Goal: Find contact information: Find contact information

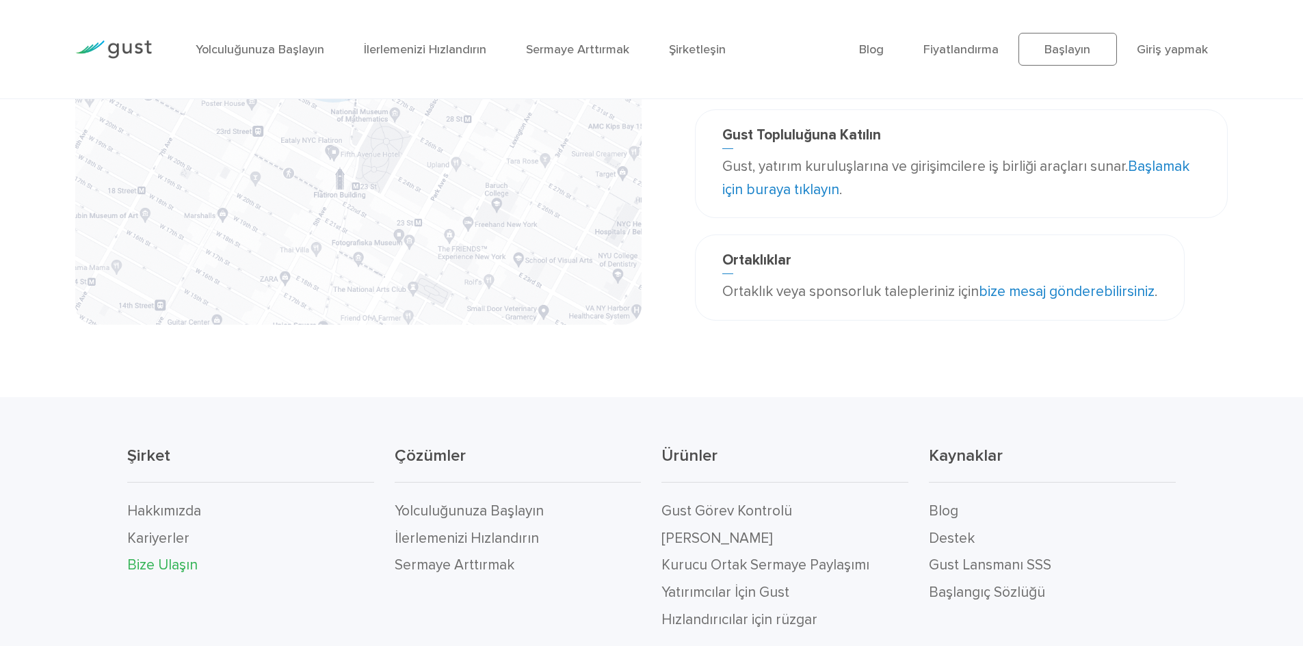
scroll to position [358, 0]
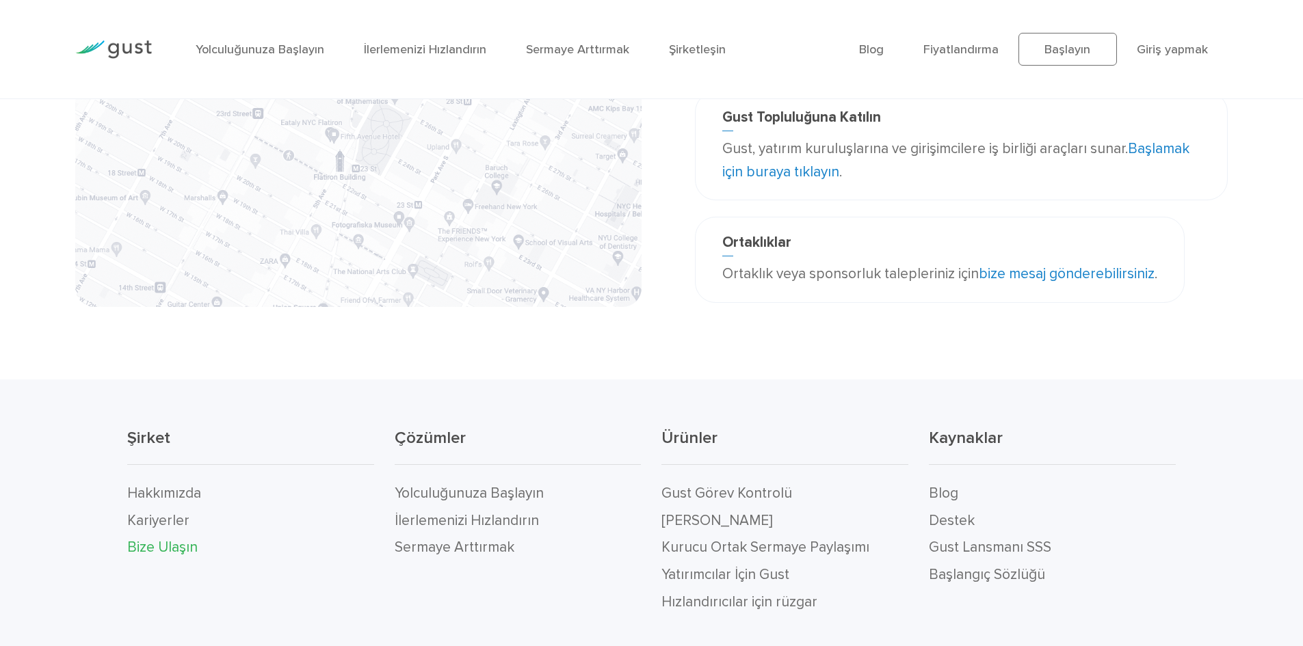
click at [148, 546] on font "Bize Ulaşın" at bounding box center [162, 547] width 70 height 17
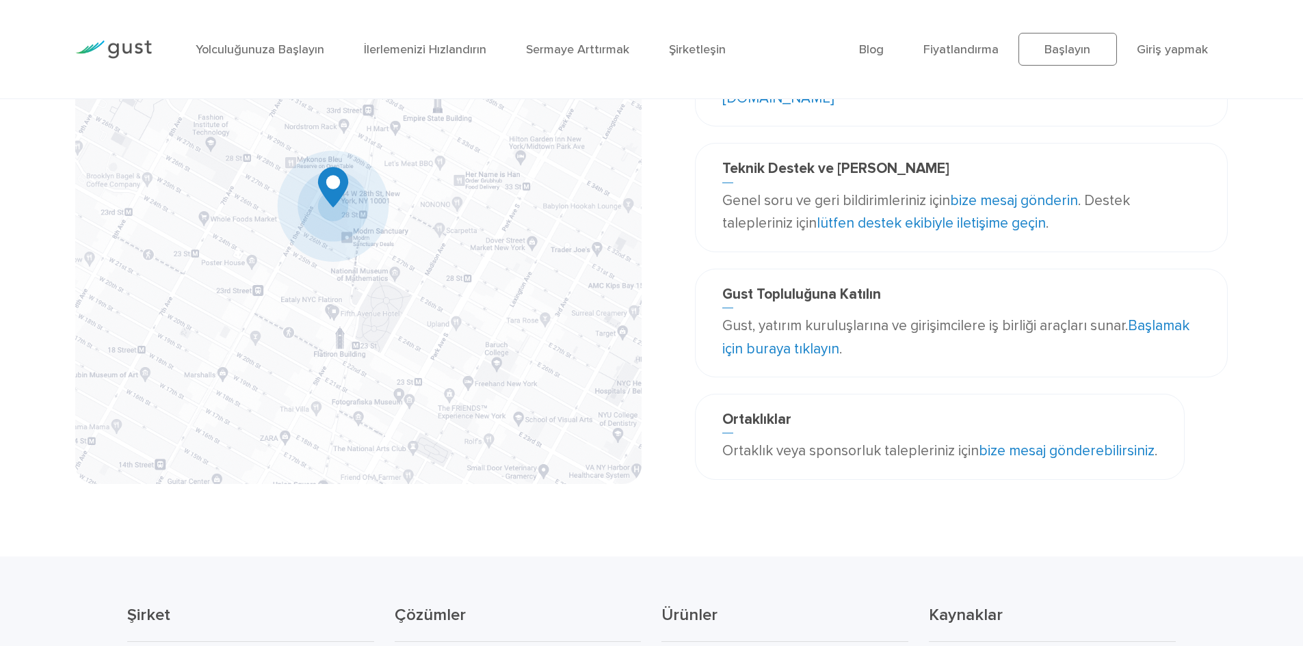
scroll to position [186, 0]
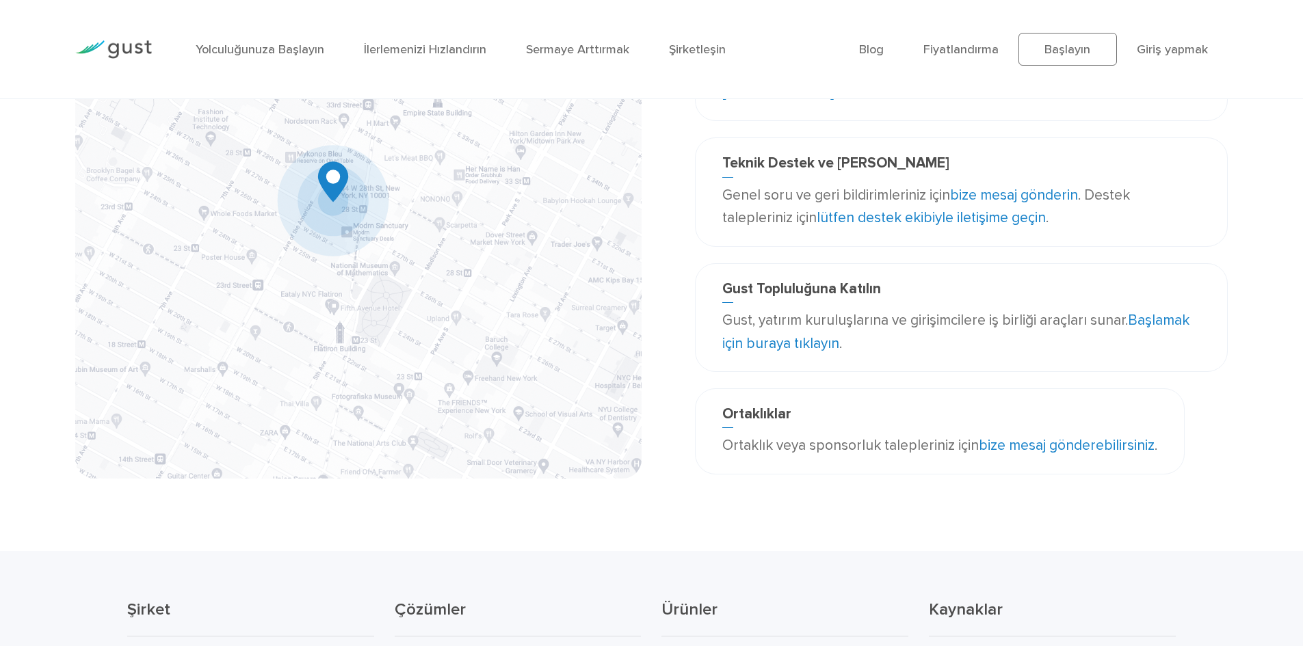
click at [1102, 443] on font "bize mesaj gönderebilirsiniz" at bounding box center [1067, 445] width 176 height 17
click at [920, 509] on main "Bize Ulaşın Kurumsal Merkez Gust, Inc. [STREET_ADDRESS][US_STATE] [EMAIL_ADDRES…" at bounding box center [651, 231] width 1303 height 639
click at [855, 215] on font "lütfen destek ekibiyle iletişime geçin" at bounding box center [931, 217] width 229 height 17
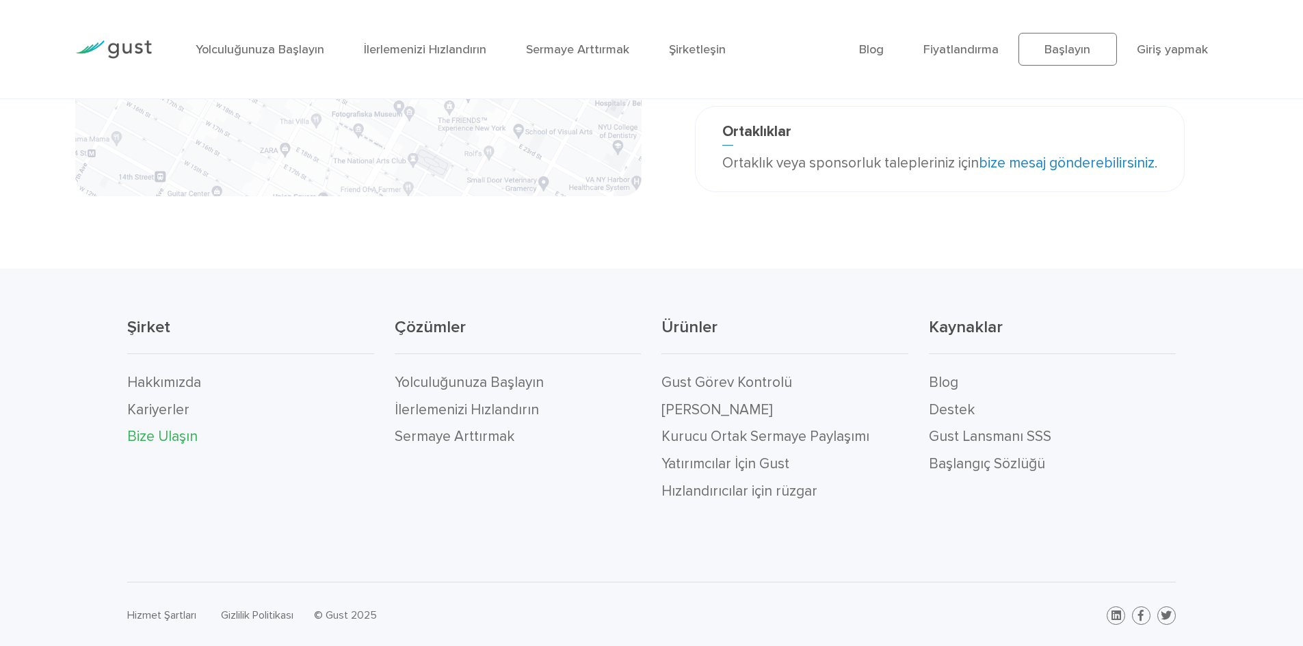
scroll to position [470, 0]
click at [418, 381] on font "Yolculuğunuza Başlayın" at bounding box center [469, 381] width 149 height 17
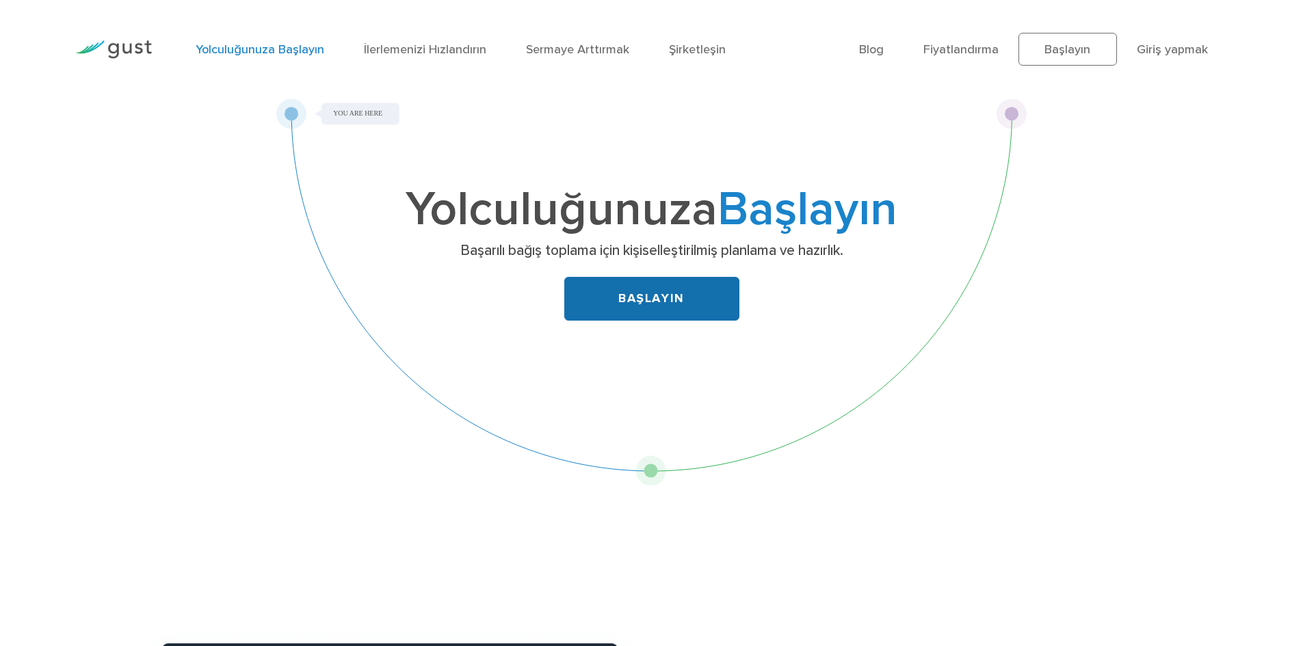
click at [670, 297] on font "BAŞLAYIN" at bounding box center [651, 298] width 66 height 14
